Goal: Task Accomplishment & Management: Use online tool/utility

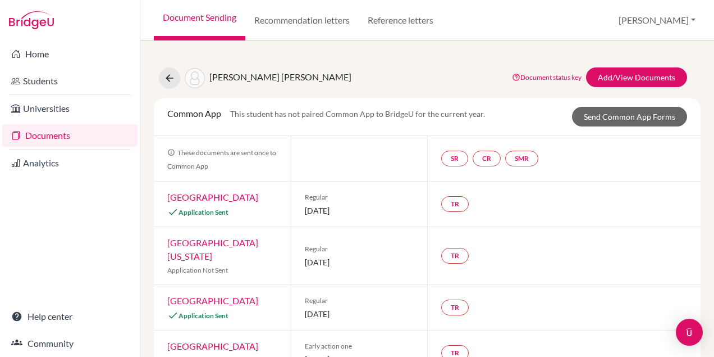
click at [197, 15] on link "Document Sending" at bounding box center [200, 20] width 92 height 40
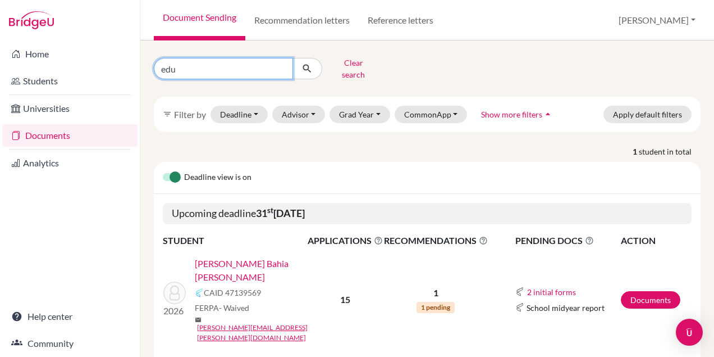
click at [212, 66] on input "edu" at bounding box center [223, 68] width 139 height 21
type input "e"
type input "manu"
click button "submit" at bounding box center [308, 68] width 30 height 21
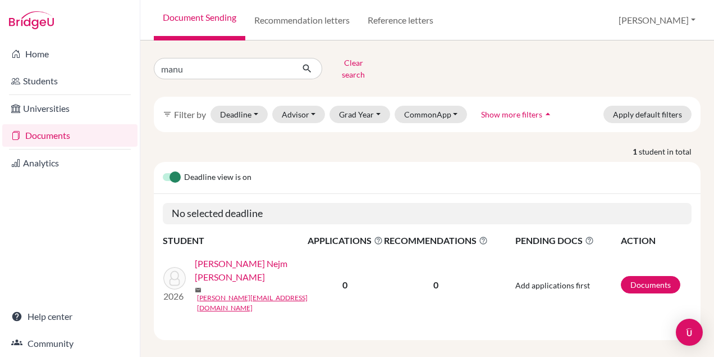
click at [253, 257] on link "[PERSON_NAME] Nejm [PERSON_NAME]" at bounding box center [255, 270] width 120 height 27
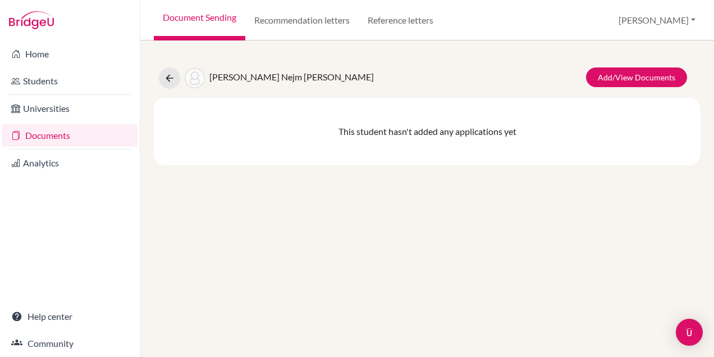
click at [638, 62] on div "[PERSON_NAME] Nejm [PERSON_NAME] Add/View Documents This student hasn't added a…" at bounding box center [427, 109] width 547 height 111
click at [635, 70] on link "Add/View Documents" at bounding box center [636, 77] width 101 height 20
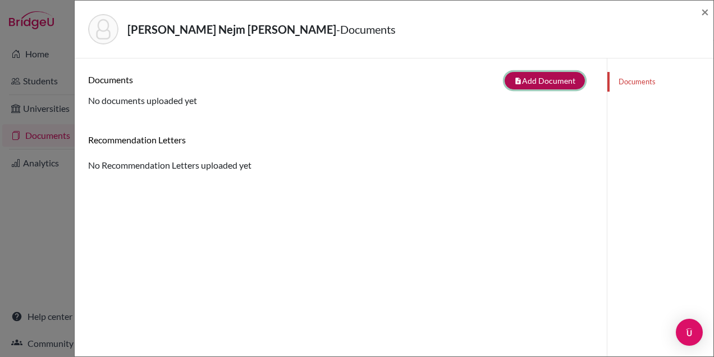
click at [525, 77] on button "note_add Add Document" at bounding box center [545, 80] width 80 height 17
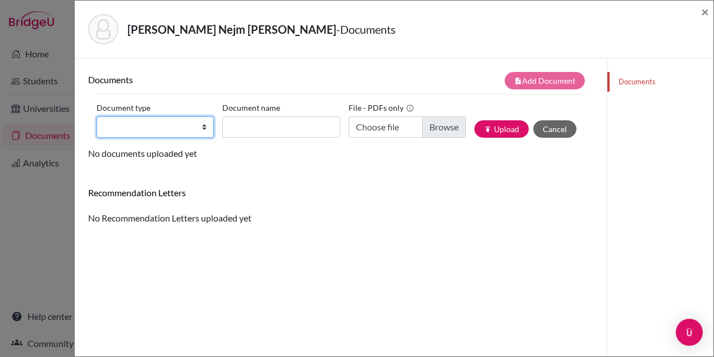
click at [149, 128] on select "Change explanation for Common App reports Counselor recommendation Internationa…" at bounding box center [155, 126] width 117 height 21
select select "2"
click at [97, 116] on select "Change explanation for Common App reports Counselor recommendation Internationa…" at bounding box center [155, 126] width 117 height 21
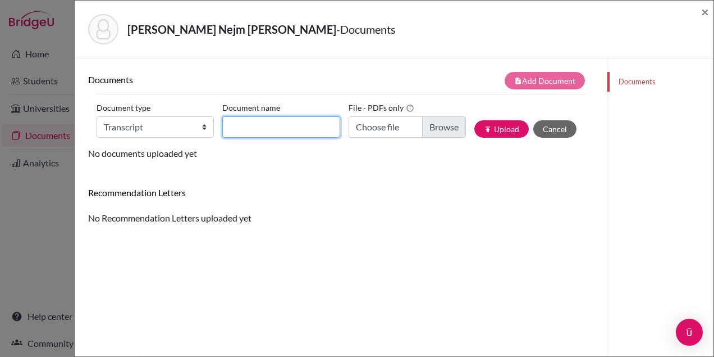
click at [267, 127] on input "Document name" at bounding box center [280, 126] width 117 height 21
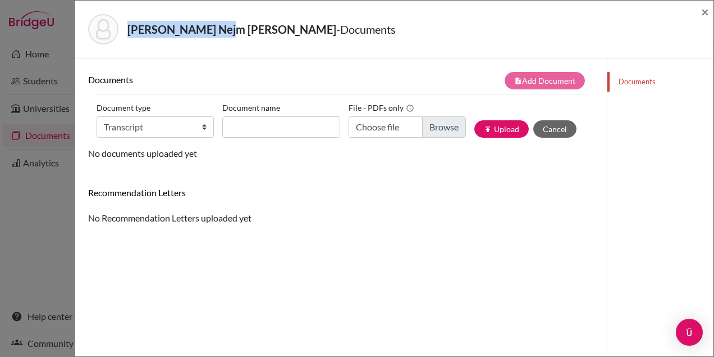
drag, startPoint x: 221, startPoint y: 30, endPoint x: 125, endPoint y: 30, distance: 95.5
click at [124, 30] on div "[PERSON_NAME] Nejm [PERSON_NAME] - Documents" at bounding box center [390, 29] width 604 height 30
copy strong "[PERSON_NAME]"
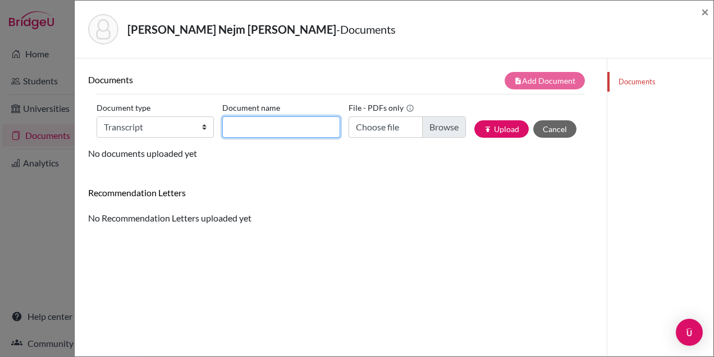
click at [245, 129] on input "Document name" at bounding box center [280, 126] width 117 height 21
paste input "[PERSON_NAME]"
type input "El-[PERSON_NAME]"
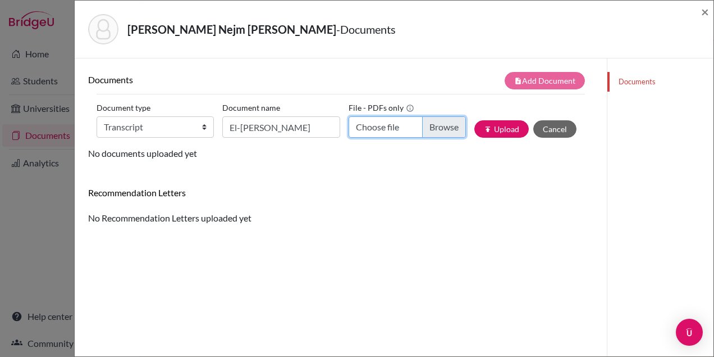
click at [437, 128] on input "Choose file" at bounding box center [407, 126] width 117 height 21
type input "C:\fakepath\Manu_Transfer Transcript.pdf"
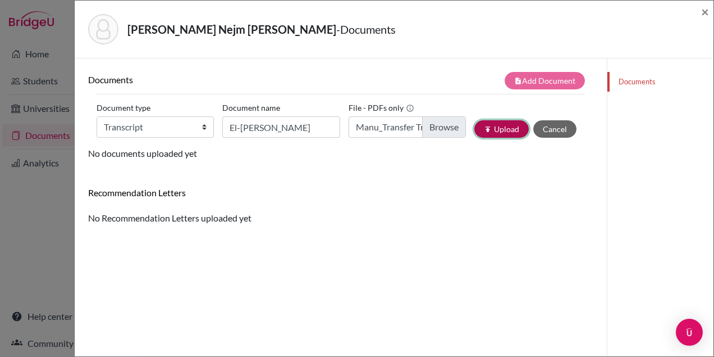
click at [509, 128] on button "publish Upload" at bounding box center [502, 128] width 54 height 17
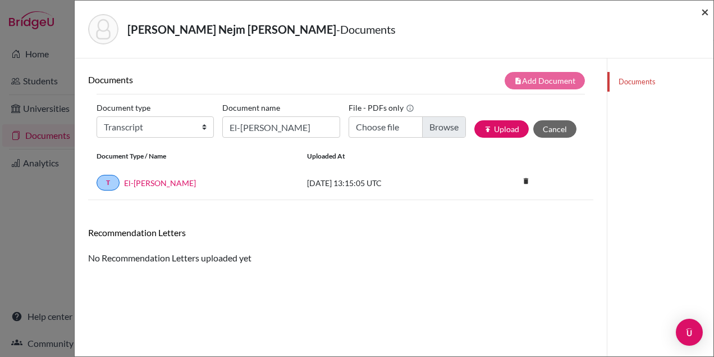
click at [702, 6] on span "×" at bounding box center [706, 11] width 8 height 16
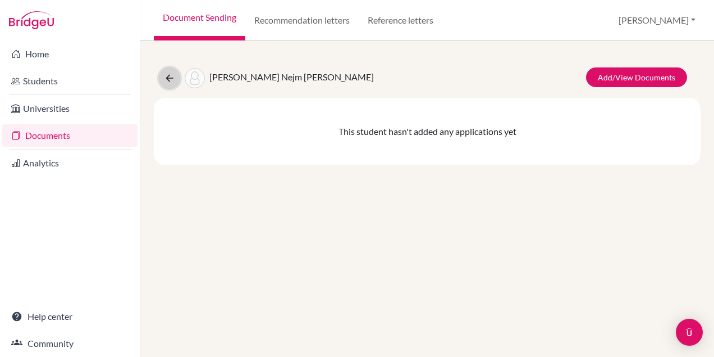
click at [169, 76] on icon at bounding box center [169, 77] width 11 height 11
